Goal: Find specific fact: Find specific fact

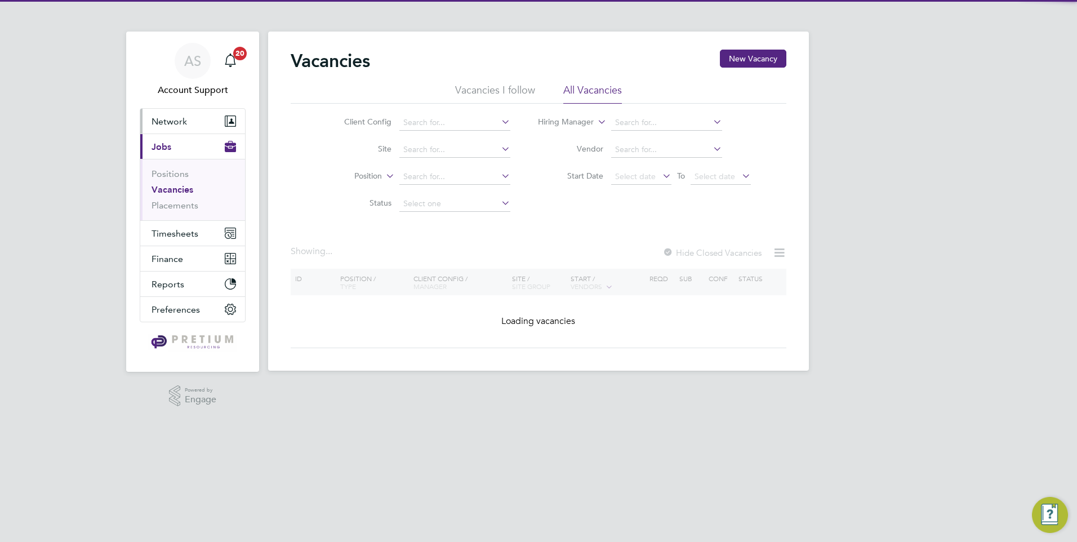
click at [189, 122] on button "Network" at bounding box center [192, 121] width 105 height 25
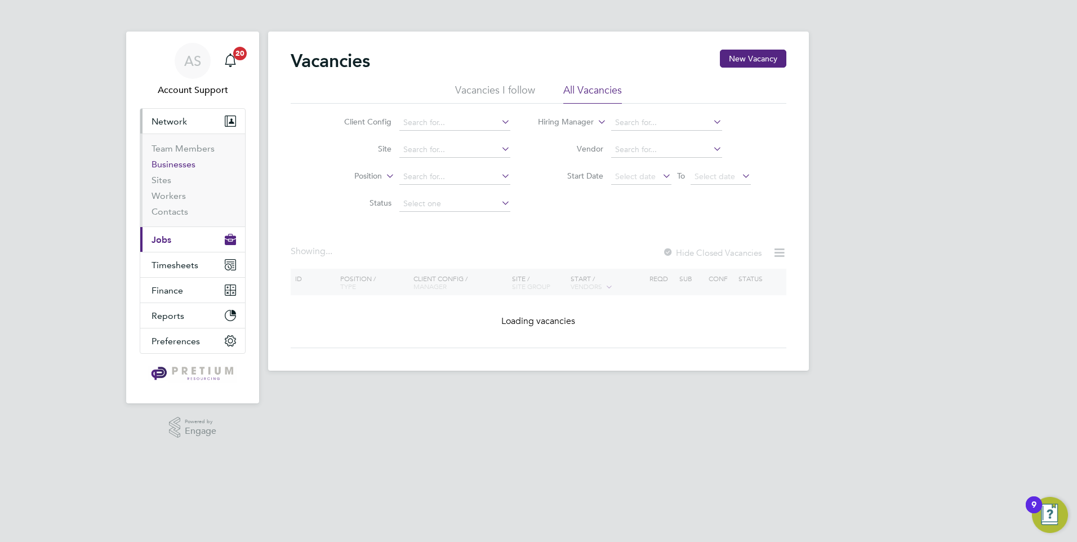
click at [173, 164] on link "Businesses" at bounding box center [174, 164] width 44 height 11
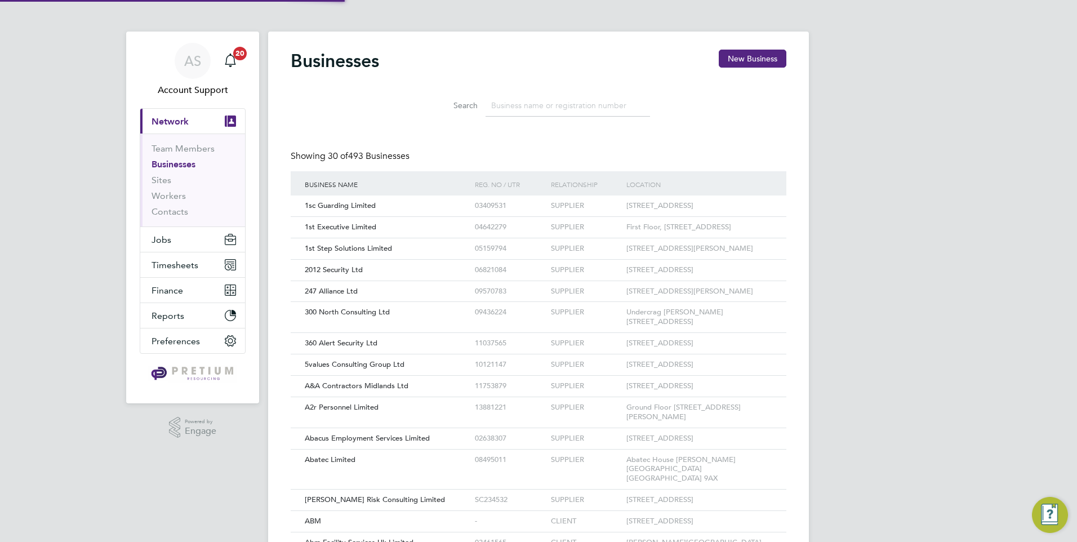
click at [505, 98] on input at bounding box center [568, 106] width 164 height 22
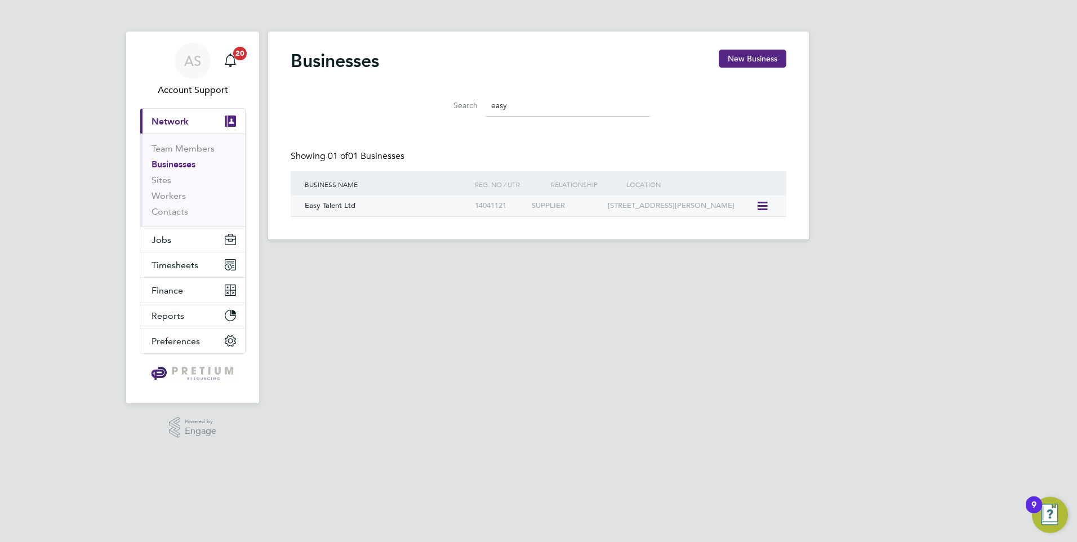
type input "easy"
click at [426, 207] on div "Easy Talent Ltd" at bounding box center [387, 205] width 170 height 21
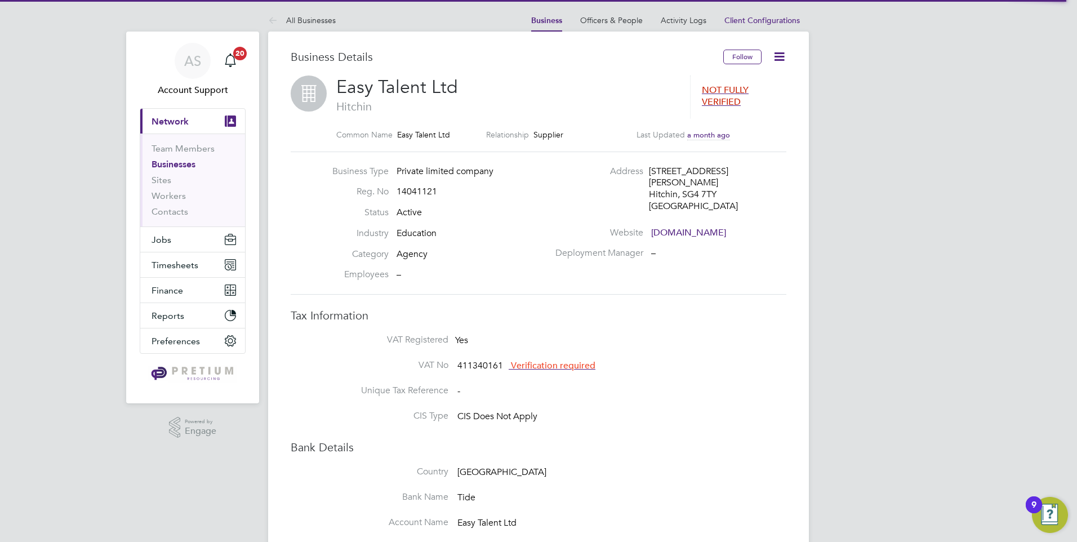
click at [704, 194] on div "Hitchin, SG4 7TY" at bounding box center [702, 195] width 107 height 12
drag, startPoint x: 704, startPoint y: 194, endPoint x: 715, endPoint y: 194, distance: 11.3
click at [715, 194] on div "Hitchin, SG4 7TY" at bounding box center [702, 195] width 107 height 12
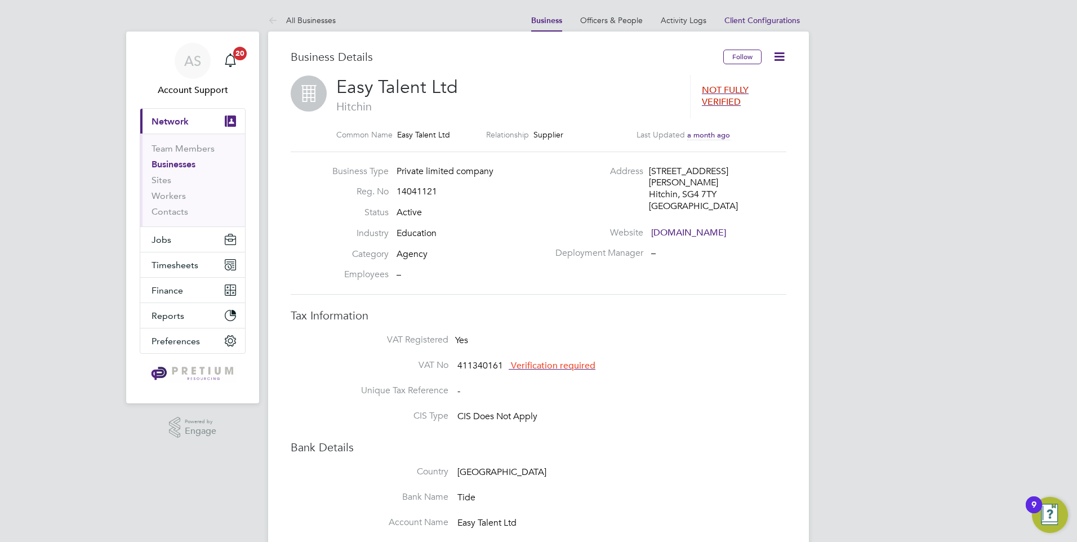
click at [723, 195] on div "Hitchin, SG4 7TY" at bounding box center [702, 195] width 107 height 12
drag, startPoint x: 731, startPoint y: 195, endPoint x: 682, endPoint y: 196, distance: 49.0
click at [682, 196] on div "Hitchin, SG4 7TY" at bounding box center [702, 195] width 107 height 12
copy div "SG4 7TY"
click at [688, 177] on div "Preston" at bounding box center [702, 183] width 107 height 12
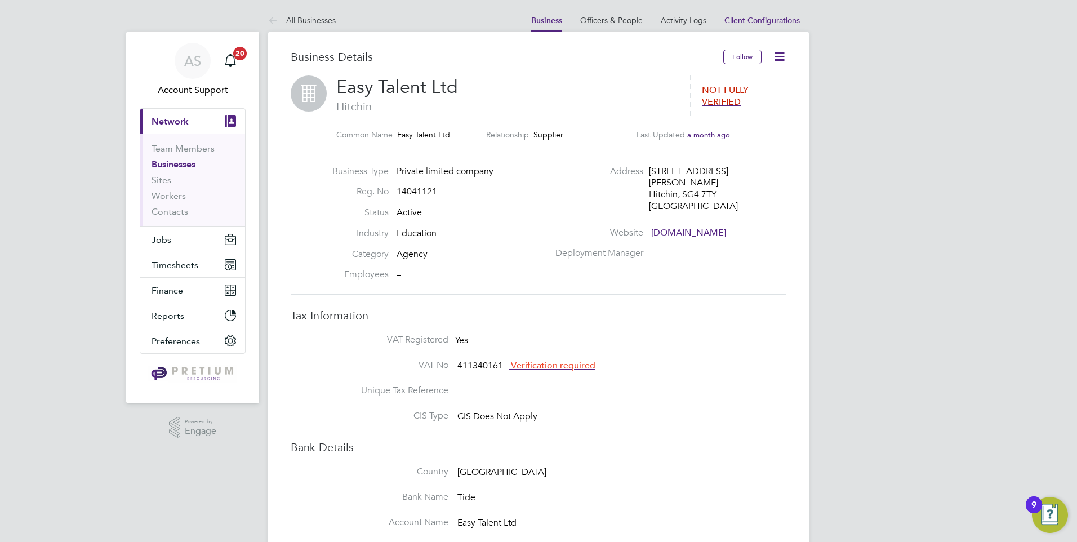
drag, startPoint x: 649, startPoint y: 170, endPoint x: 733, endPoint y: 172, distance: 84.5
click at [733, 172] on div "2 Chequers Cottages, Chequers Lane" at bounding box center [702, 172] width 107 height 12
copy div "2 Chequers Cottages"
click at [769, 180] on div "Address 2 Chequers Cottages, Chequers Lane Preston Hitchin, SG4 7TY United King…" at bounding box center [670, 192] width 242 height 52
drag, startPoint x: 740, startPoint y: 171, endPoint x: 677, endPoint y: 194, distance: 67.9
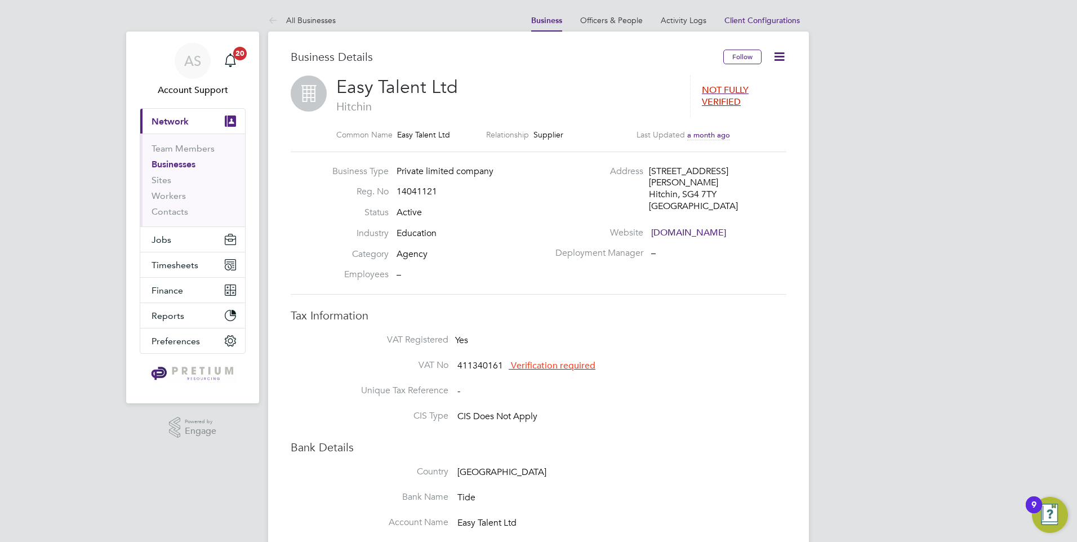
click at [677, 194] on div "2 Chequers Cottages, Chequers Lane Preston Hitchin, SG4 7TY United Kingdom" at bounding box center [702, 189] width 107 height 47
copy div "Chequers Lane Preston Hitchin"
